Goal: Task Accomplishment & Management: Manage account settings

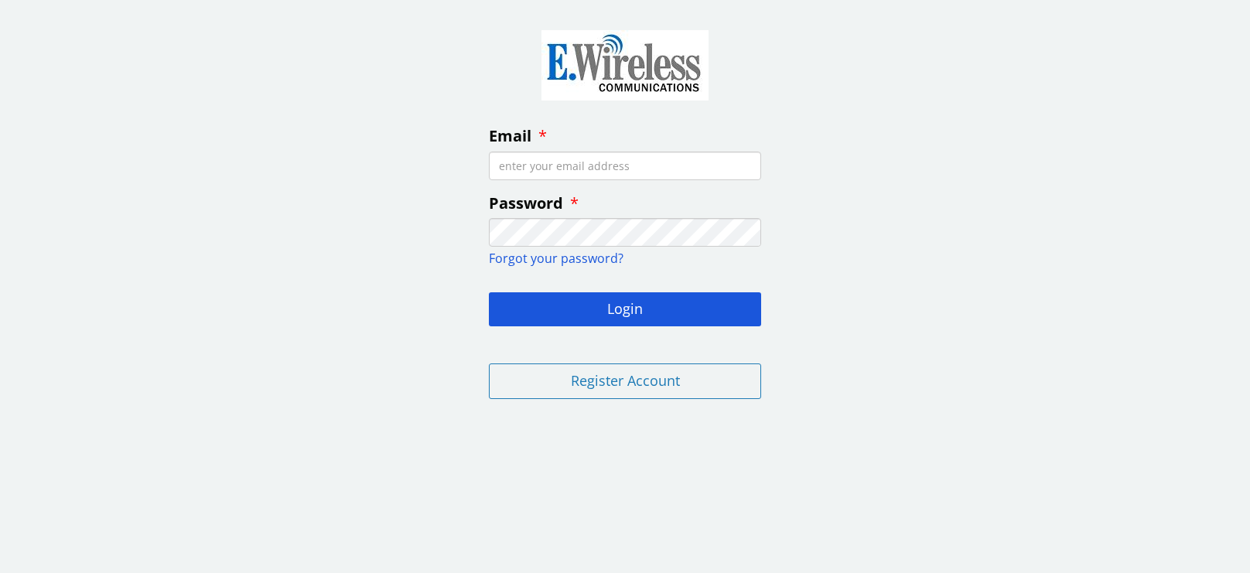
type input "[EMAIL_ADDRESS][DOMAIN_NAME]"
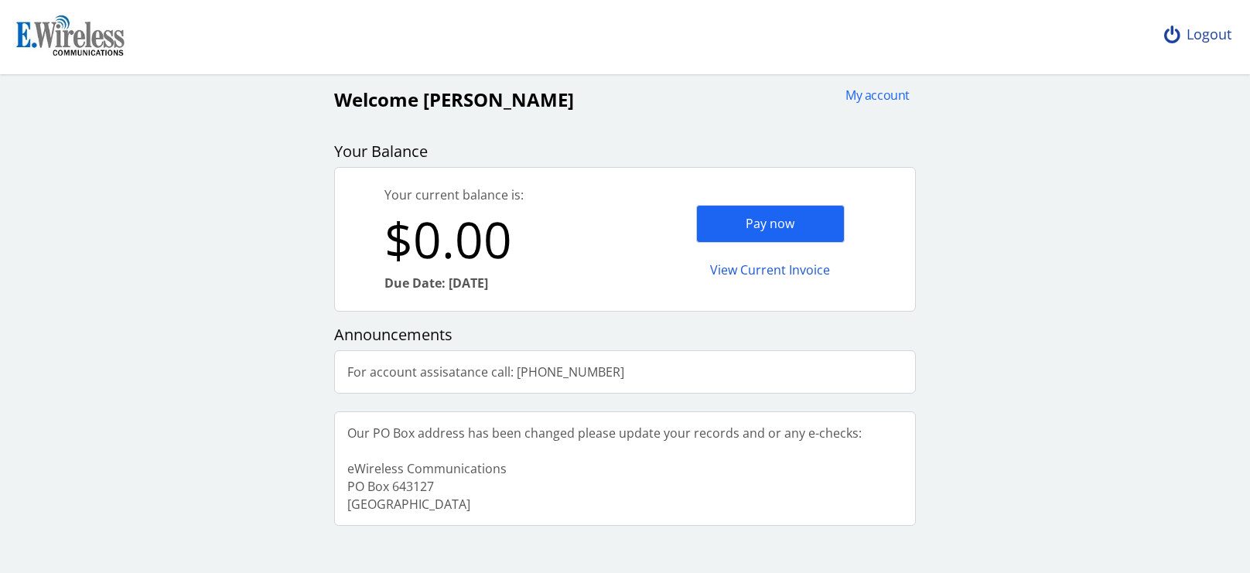
click at [1215, 35] on div "Logout" at bounding box center [1198, 35] width 92 height 70
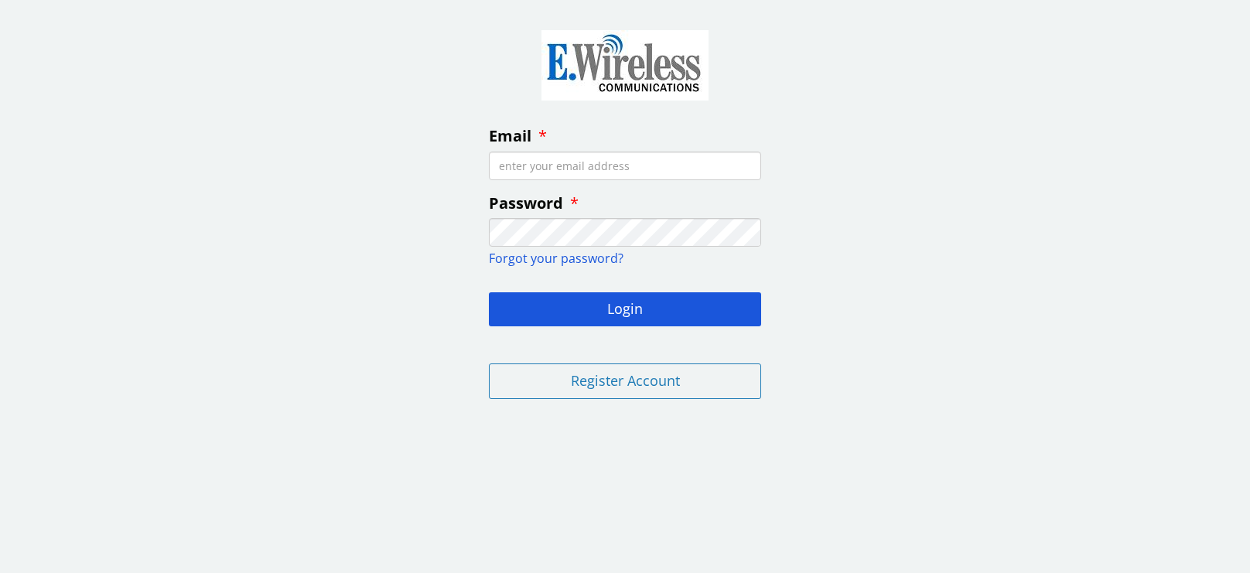
type input "socalfarmer@gmail.com"
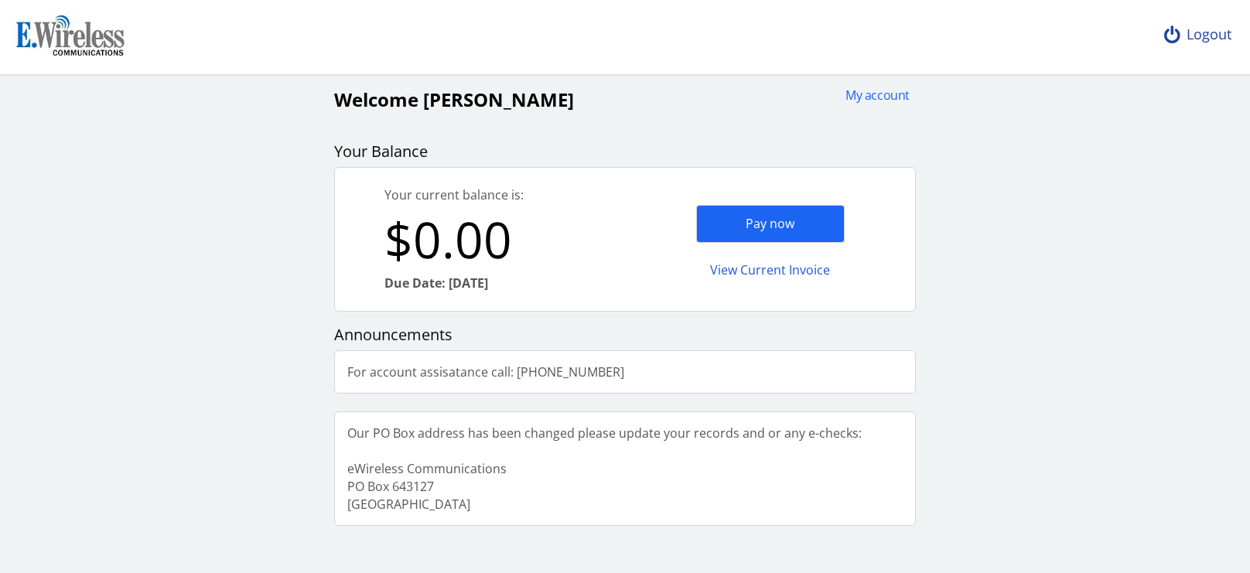
click at [1201, 36] on div "Logout" at bounding box center [1198, 35] width 92 height 70
